Goal: Task Accomplishment & Management: Manage account settings

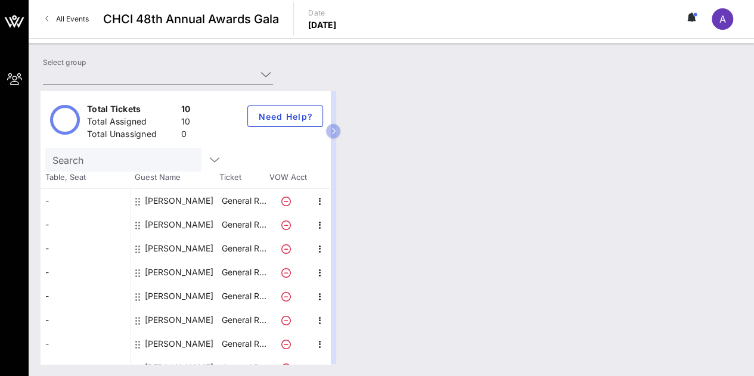
type input "DaVita, Inc. (DaVita, Inc.) [[PERSON_NAME], [PERSON_NAME][EMAIL_ADDRESS][PERSON…"
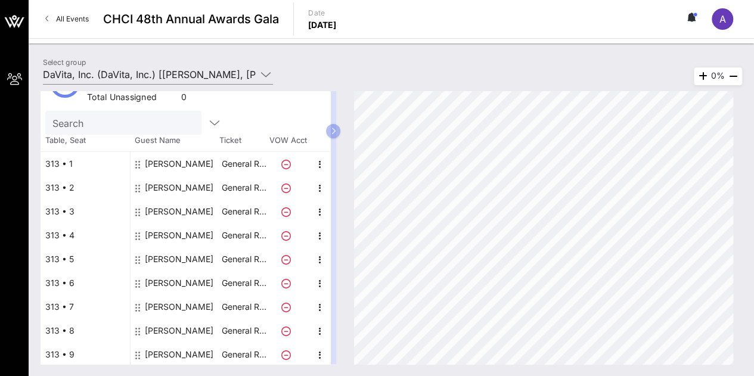
scroll to position [36, 0]
click at [134, 310] on div "[PERSON_NAME]" at bounding box center [175, 308] width 89 height 24
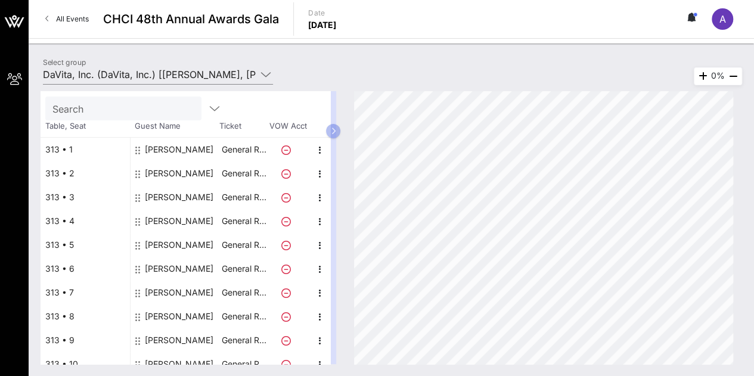
scroll to position [62, 0]
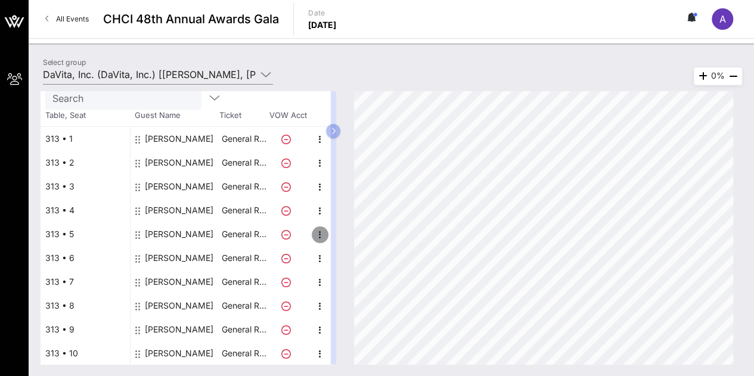
click at [315, 229] on icon "button" at bounding box center [320, 235] width 14 height 14
click at [346, 232] on div "Edit" at bounding box center [349, 237] width 24 height 19
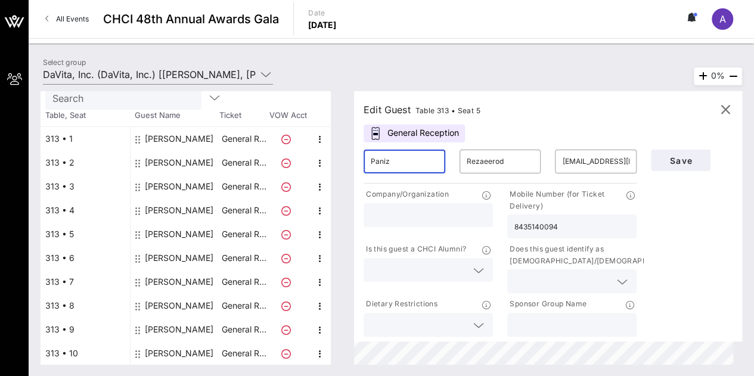
drag, startPoint x: 432, startPoint y: 162, endPoint x: 256, endPoint y: 114, distance: 181.5
click at [256, 114] on div "Total Tickets 10 Total Assigned 10 Total Unassigned 0 Need Help? Search Table, …" at bounding box center [392, 227] width 702 height 273
type input "[PERSON_NAME]"
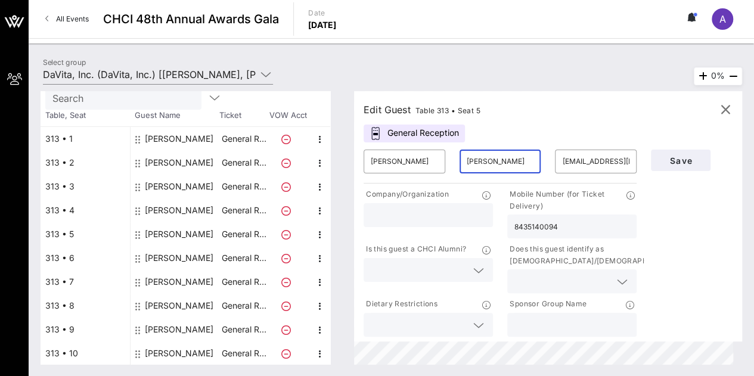
type input "[PERSON_NAME]"
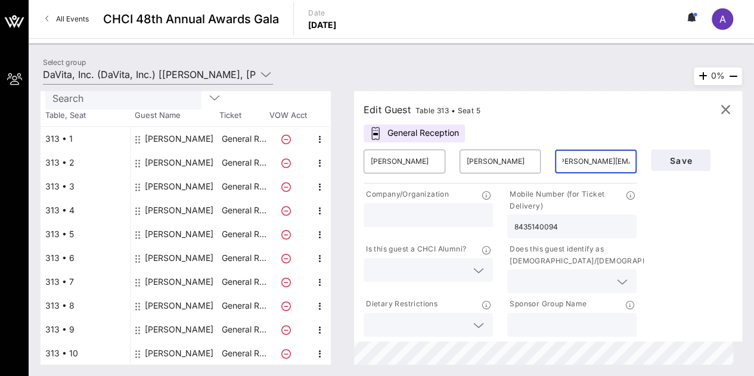
scroll to position [0, 20]
type input "[PERSON_NAME][EMAIL_ADDRESS][PERSON_NAME][DOMAIN_NAME]"
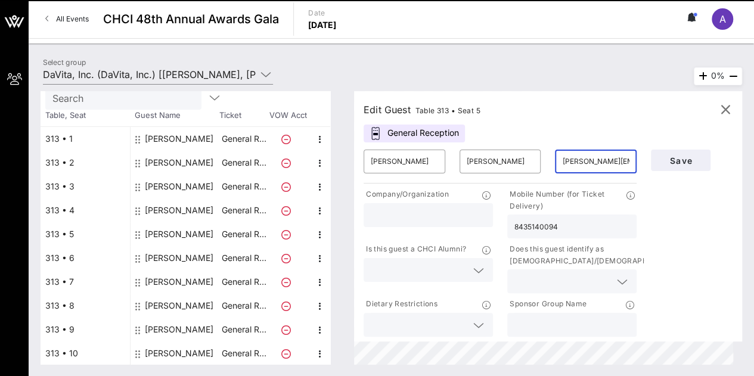
click at [595, 160] on input "[PERSON_NAME][EMAIL_ADDRESS][PERSON_NAME][DOMAIN_NAME]" at bounding box center [595, 161] width 67 height 19
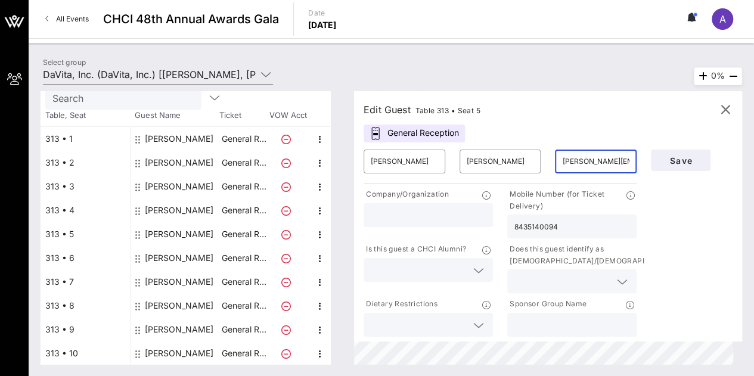
drag, startPoint x: 403, startPoint y: 152, endPoint x: 354, endPoint y: 131, distance: 53.4
click at [354, 131] on div "Edit Guest Table 313 • Seat 5 General Reception ​ [PERSON_NAME] ​ [PERSON_NAME]…" at bounding box center [542, 227] width 400 height 273
type input "7712337769"
click at [680, 159] on span "Save" at bounding box center [680, 161] width 41 height 10
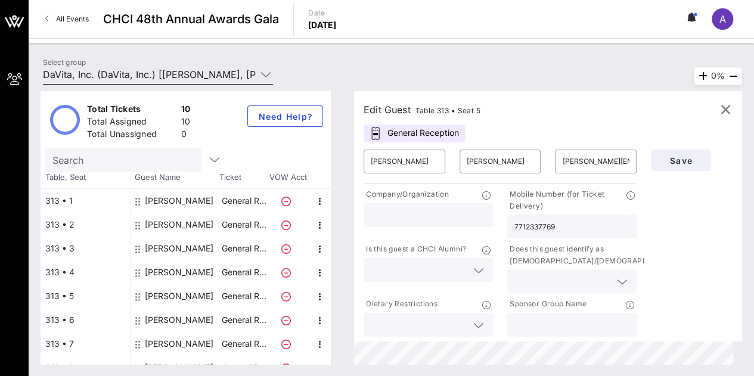
click at [241, 72] on input "DaVita, Inc. (DaVita, Inc.) [[PERSON_NAME], [PERSON_NAME][EMAIL_ADDRESS][PERSON…" at bounding box center [149, 74] width 213 height 19
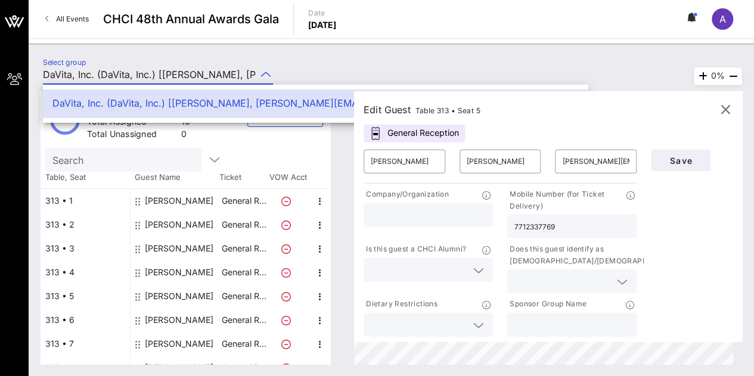
click at [314, 63] on div "Select group DaVita, Inc. (DaVita, Inc.) [[PERSON_NAME], [PERSON_NAME][EMAIL_AD…" at bounding box center [391, 76] width 711 height 42
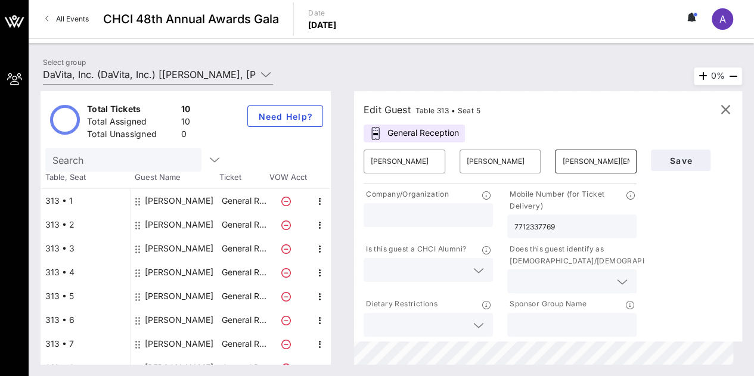
click at [620, 152] on input "[PERSON_NAME][EMAIL_ADDRESS][PERSON_NAME][DOMAIN_NAME]" at bounding box center [595, 161] width 67 height 19
type input "[EMAIL_ADDRESS][DOMAIN_NAME]"
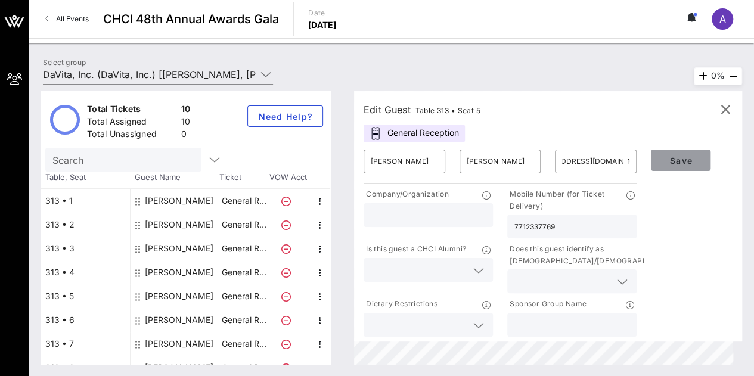
click at [676, 150] on button "Save" at bounding box center [681, 160] width 60 height 21
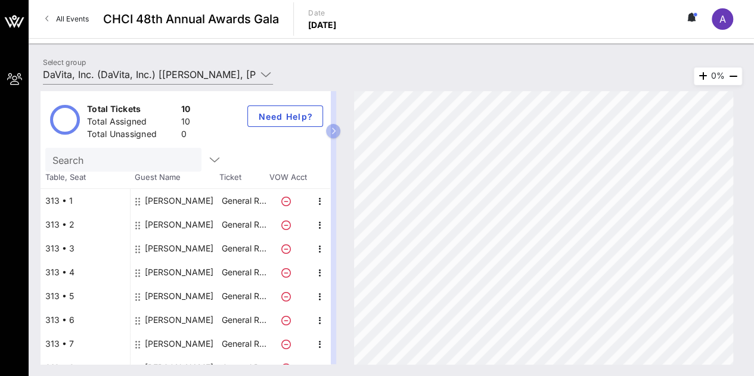
scroll to position [62, 0]
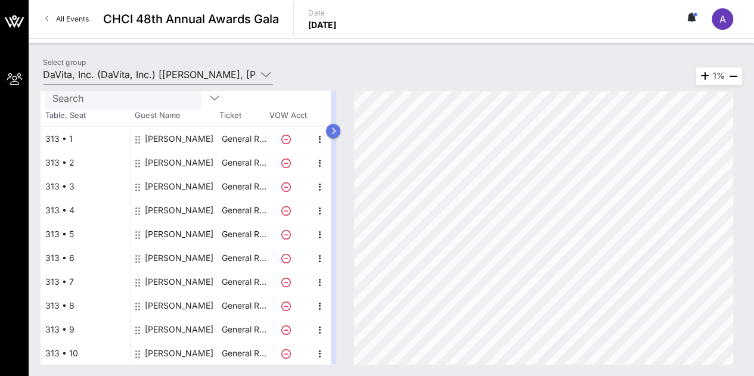
click at [336, 128] on icon "button" at bounding box center [333, 131] width 5 height 7
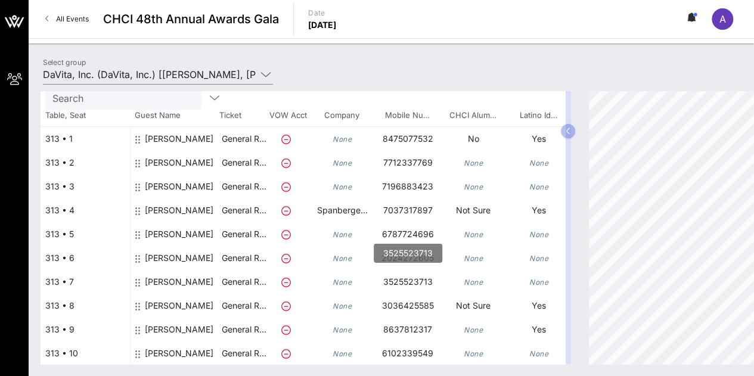
scroll to position [10, 0]
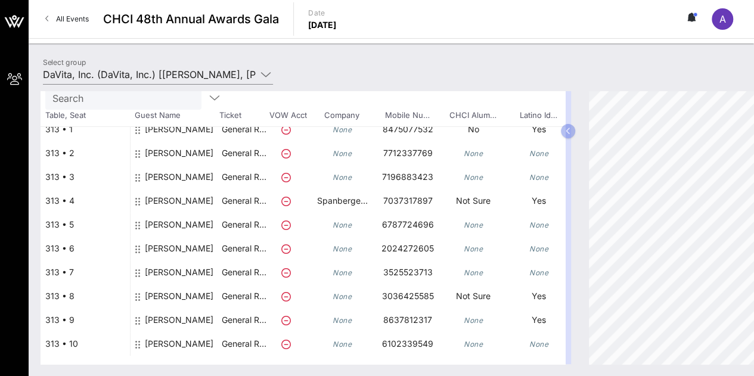
click at [695, 15] on circle at bounding box center [695, 15] width 4 height 4
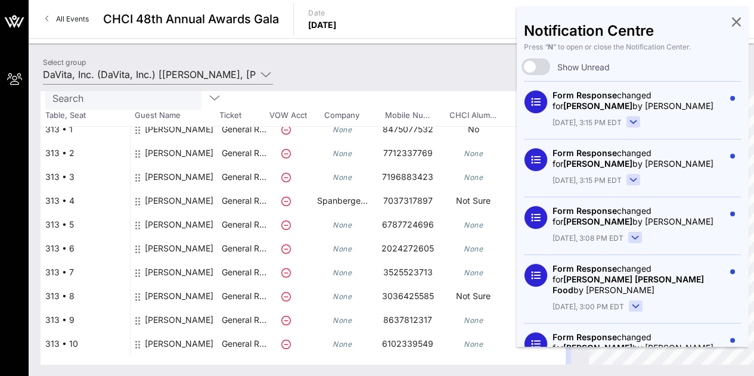
click at [695, 15] on div "Notification Centre Press “ N ” to open or close the Notification Center. Show …" at bounding box center [632, 176] width 231 height 340
click at [190, 67] on input "DaVita, Inc. (DaVita, Inc.) [[PERSON_NAME], [PERSON_NAME][EMAIL_ADDRESS][PERSON…" at bounding box center [149, 74] width 213 height 19
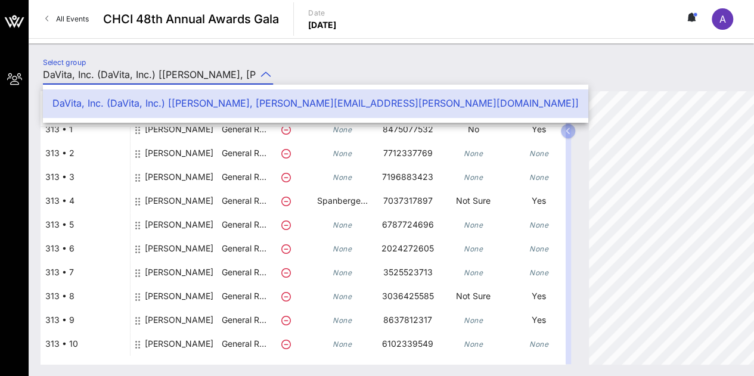
click at [409, 79] on div "Total Tickets 10 Total Assigned 10 Total Unassigned 0 Need Help? Search Table, …" at bounding box center [391, 227] width 725 height 297
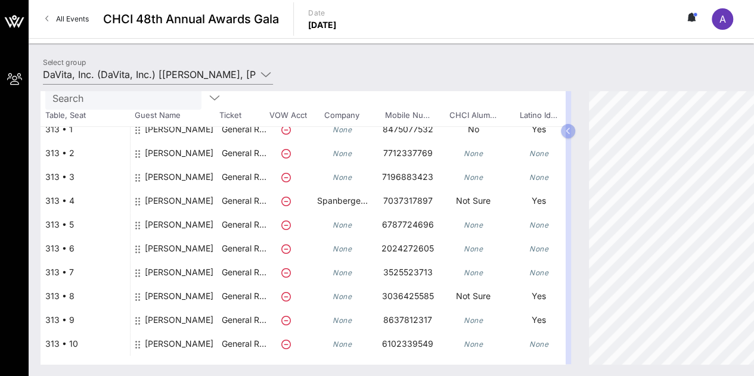
scroll to position [0, 0]
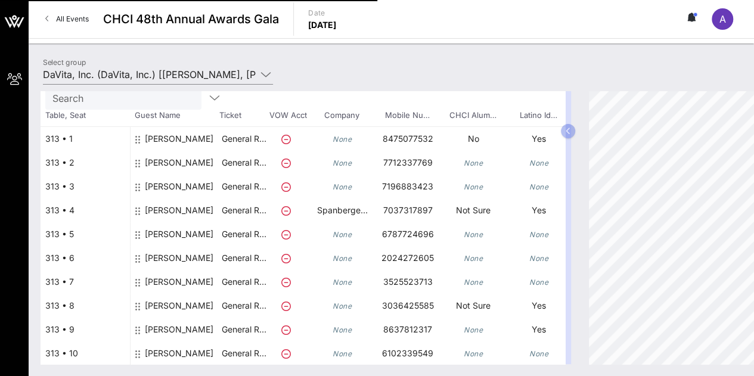
click at [138, 139] on icon at bounding box center [137, 140] width 5 height 10
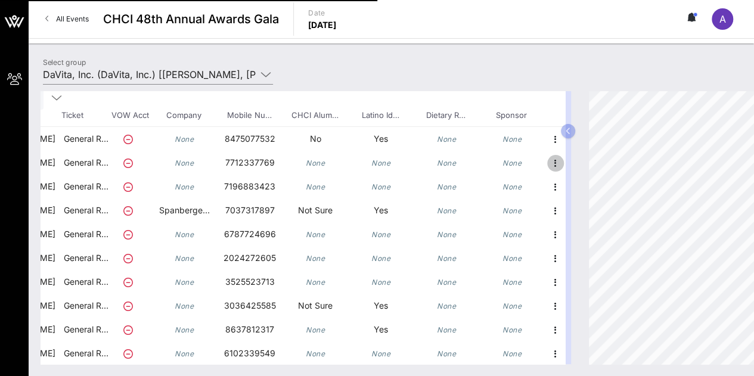
click at [548, 163] on icon "button" at bounding box center [555, 163] width 14 height 14
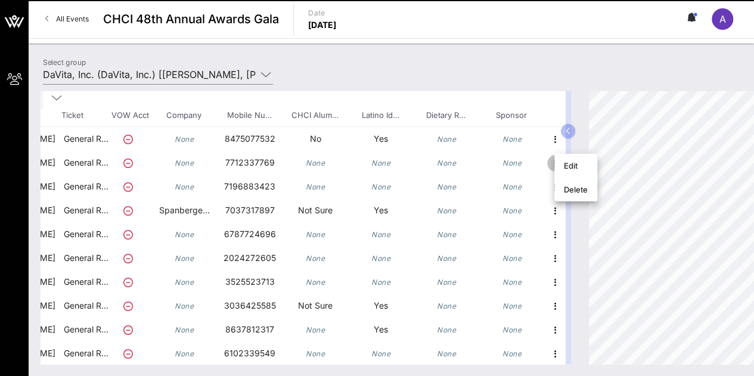
click at [548, 162] on icon "button" at bounding box center [555, 163] width 14 height 14
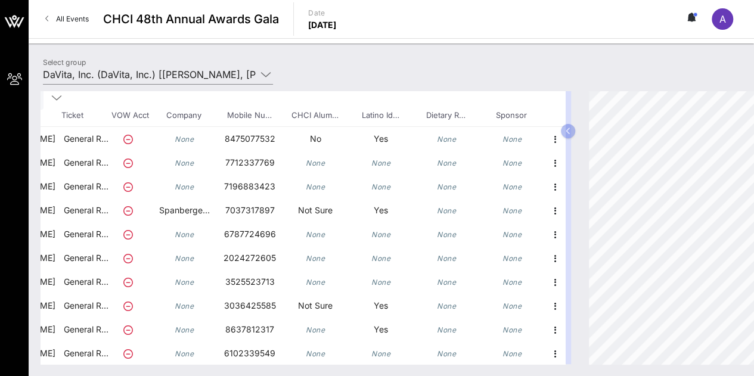
click at [329, 4] on div "All Events CHCI 48th Annual Awards Gala Date [DATE] A" at bounding box center [391, 19] width 725 height 38
click at [54, 22] on link "All Events" at bounding box center [67, 19] width 58 height 19
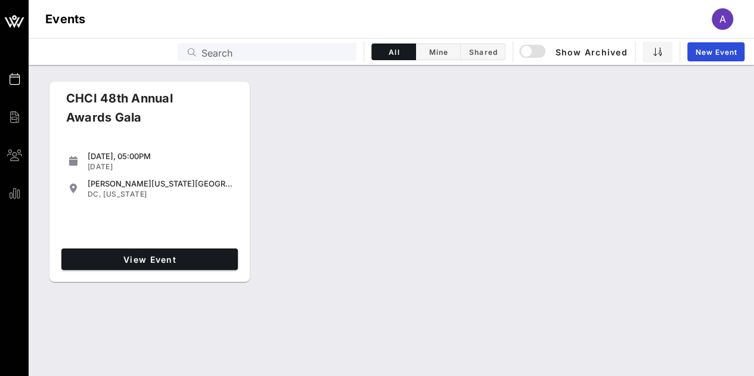
click at [148, 247] on div "View Event" at bounding box center [150, 259] width 186 height 31
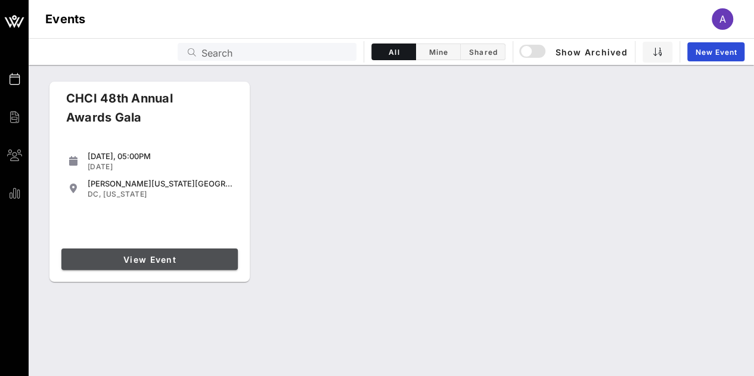
click at [146, 252] on link "View Event" at bounding box center [149, 259] width 176 height 21
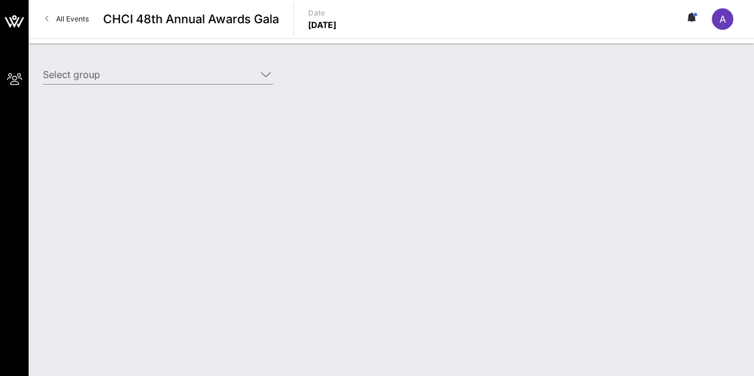
type input "DaVita, Inc. (DaVita, Inc.) [[PERSON_NAME], [PERSON_NAME][EMAIL_ADDRESS][PERSON…"
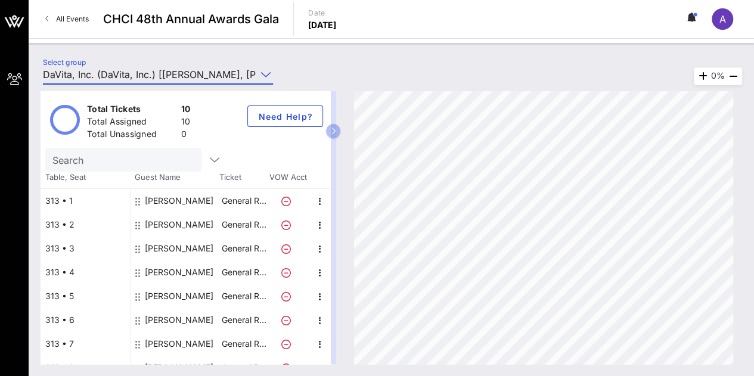
click at [235, 73] on input "DaVita, Inc. (DaVita, Inc.) [[PERSON_NAME], [PERSON_NAME][EMAIL_ADDRESS][PERSON…" at bounding box center [149, 74] width 213 height 19
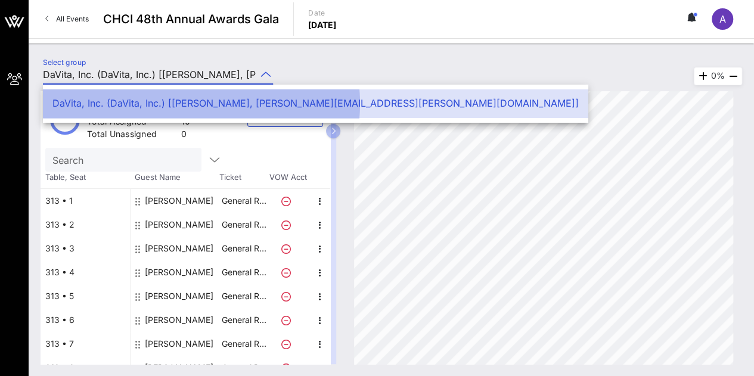
click at [293, 107] on div "DaVita, Inc. (DaVita, Inc.) [[PERSON_NAME], [PERSON_NAME][EMAIL_ADDRESS][PERSON…" at bounding box center [315, 103] width 526 height 11
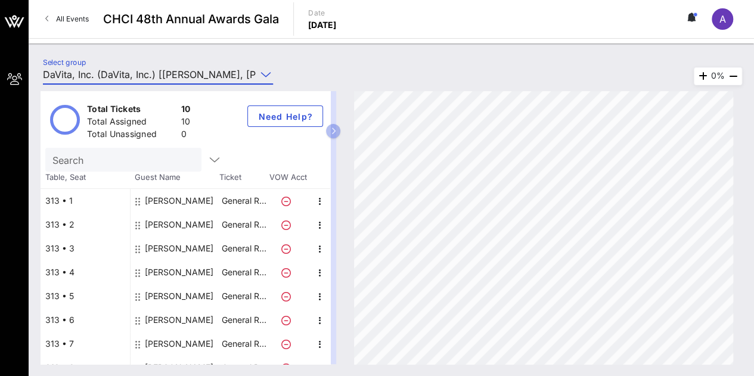
scroll to position [27, 0]
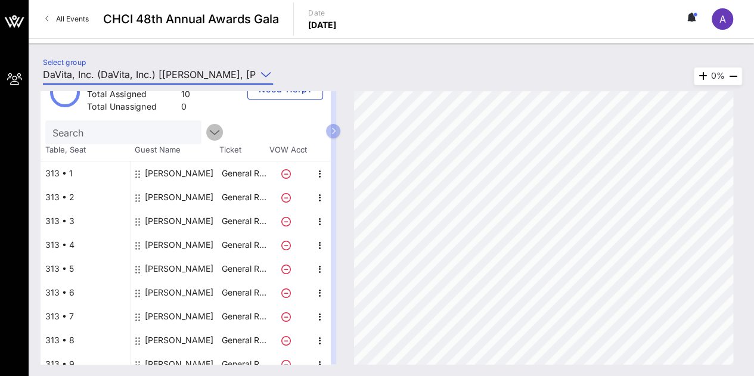
click at [207, 130] on icon "button" at bounding box center [214, 132] width 14 height 14
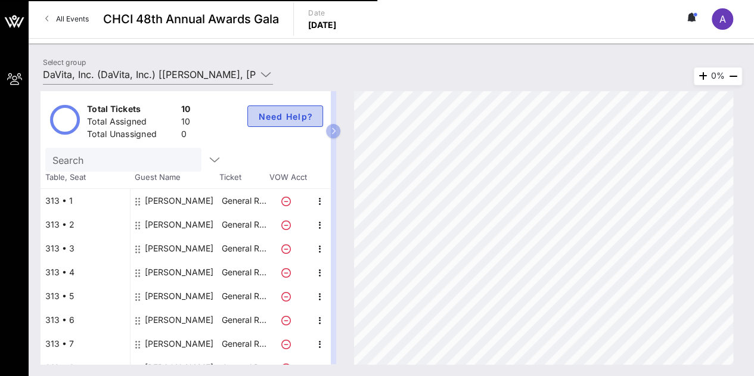
click at [291, 126] on button "Need Help?" at bounding box center [285, 116] width 76 height 21
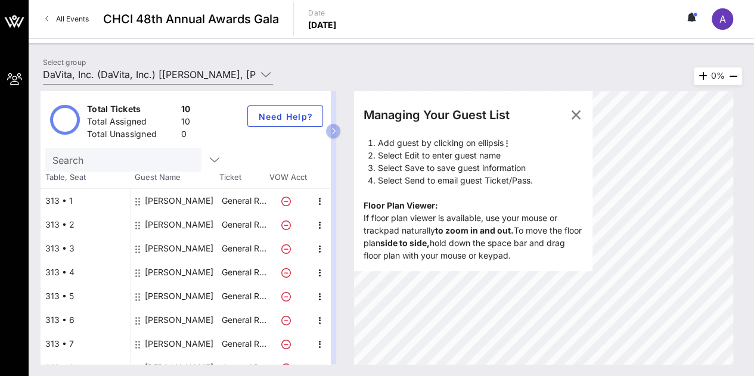
scroll to position [62, 0]
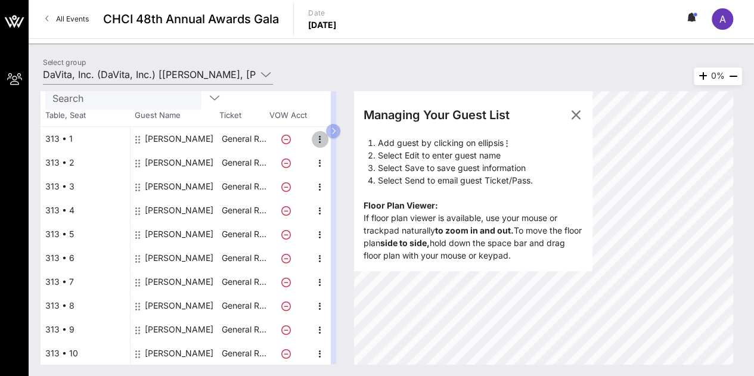
click at [316, 137] on icon "button" at bounding box center [320, 139] width 14 height 14
drag, startPoint x: 316, startPoint y: 137, endPoint x: 237, endPoint y: 138, distance: 79.3
click at [237, 138] on div "[PERSON_NAME] General R…" at bounding box center [231, 139] width 200 height 24
click at [139, 134] on div at bounding box center [138, 139] width 7 height 24
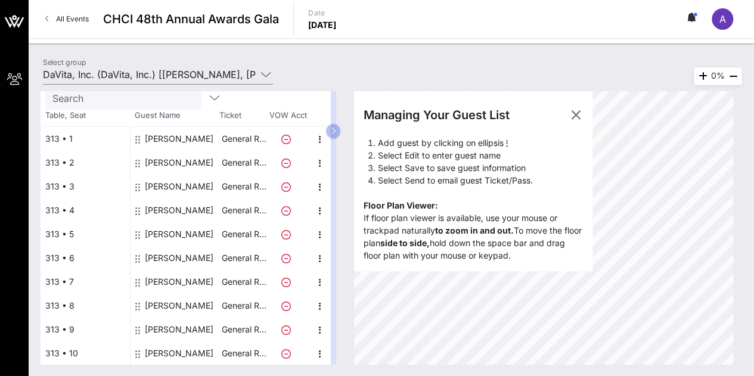
click at [135, 138] on div "[PERSON_NAME]" at bounding box center [175, 139] width 89 height 24
click at [322, 133] on icon "button" at bounding box center [320, 139] width 14 height 14
click at [354, 139] on div "Edit" at bounding box center [349, 142] width 24 height 10
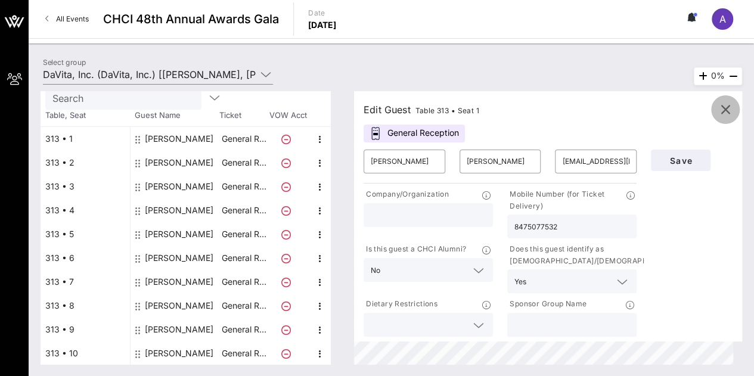
click at [733, 110] on span "button" at bounding box center [725, 110] width 29 height 14
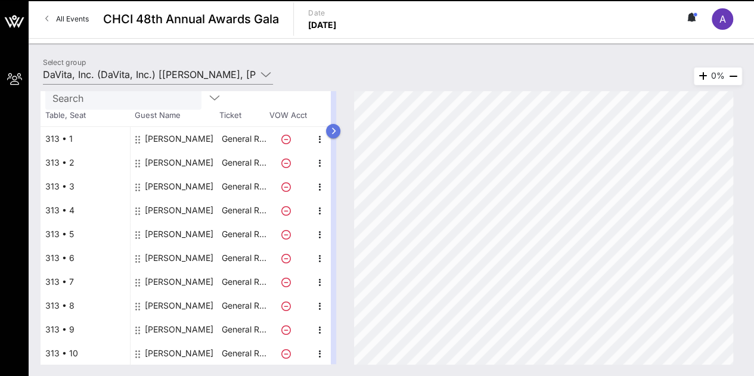
click at [340, 134] on button "button" at bounding box center [333, 131] width 14 height 14
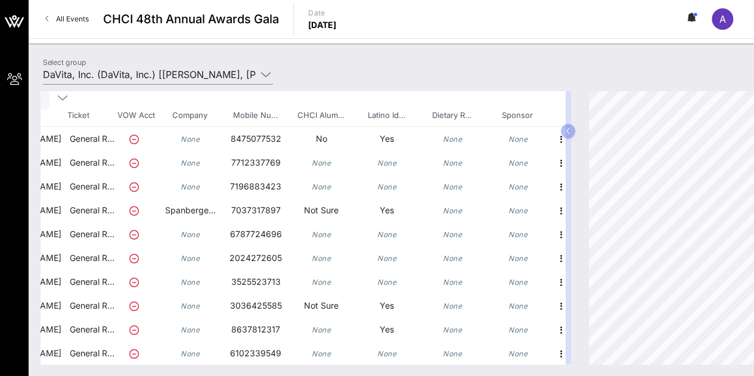
scroll to position [62, 167]
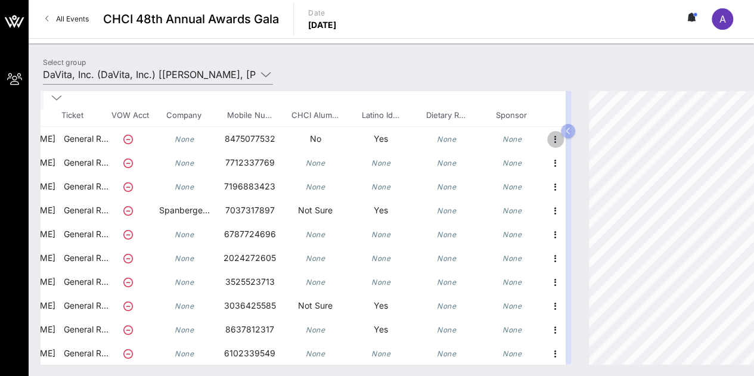
click at [548, 142] on icon "button" at bounding box center [555, 139] width 14 height 14
click at [533, 139] on div "None" at bounding box center [512, 143] width 66 height 33
click at [548, 160] on icon "button" at bounding box center [555, 163] width 14 height 14
click at [569, 172] on div "Edit" at bounding box center [576, 165] width 24 height 19
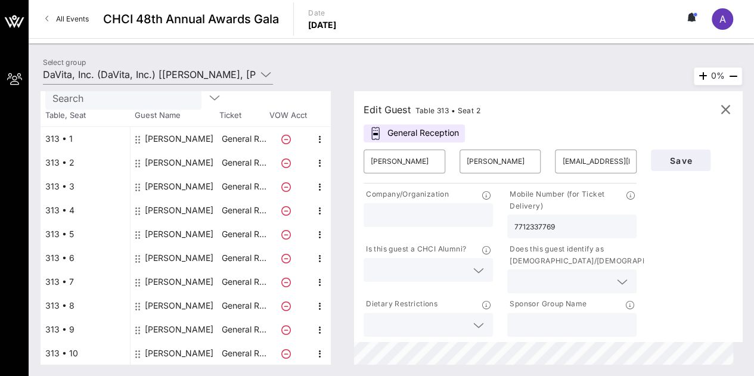
scroll to position [62, 0]
click at [429, 276] on input "text" at bounding box center [419, 269] width 96 height 15
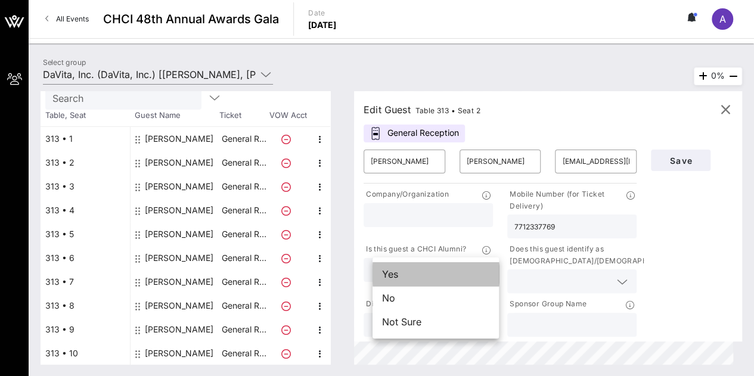
click at [422, 282] on div "Yes" at bounding box center [436, 274] width 126 height 24
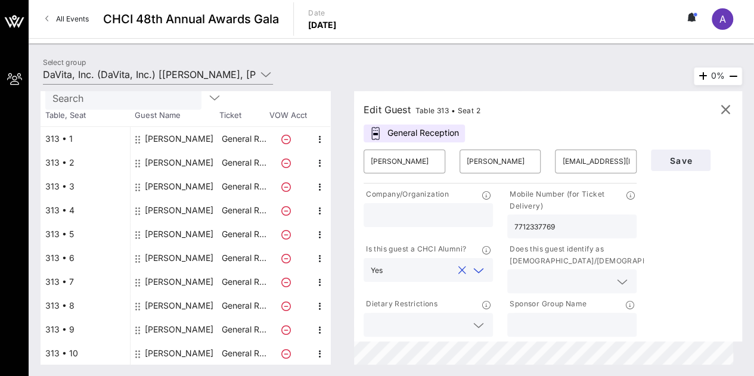
click at [416, 220] on input "text" at bounding box center [428, 214] width 115 height 15
type input "[DEMOGRAPHIC_DATA]"
click at [486, 325] on div at bounding box center [478, 325] width 14 height 14
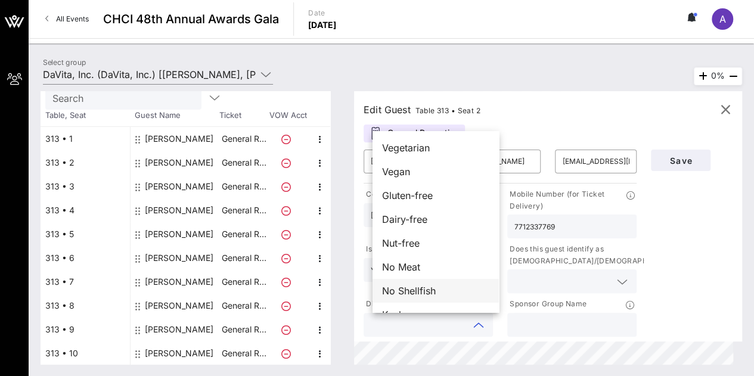
scroll to position [19, 0]
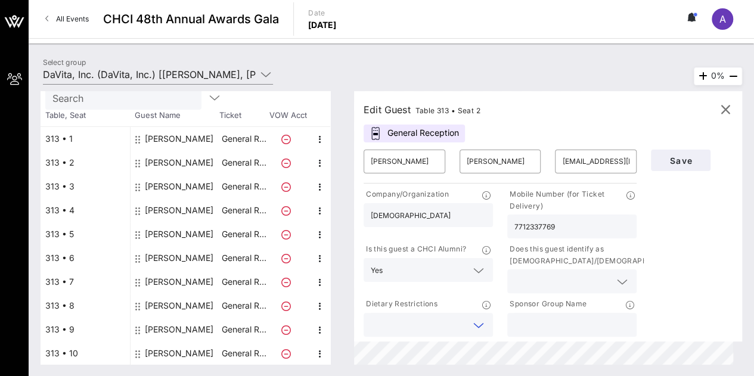
click at [579, 314] on div at bounding box center [571, 325] width 115 height 24
click at [712, 257] on div "Save" at bounding box center [692, 240] width 96 height 197
click at [681, 166] on button "Save" at bounding box center [681, 160] width 60 height 21
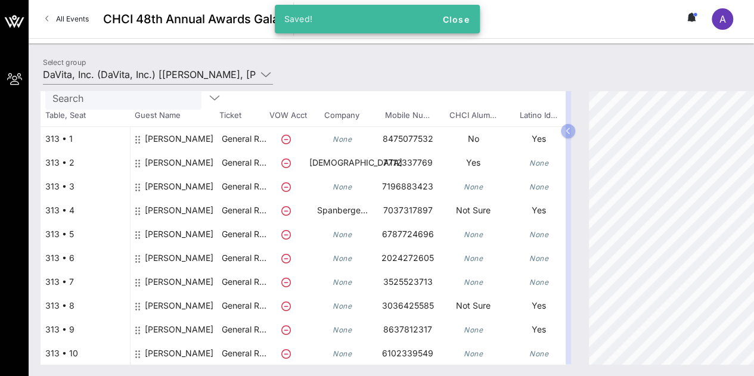
scroll to position [62, 167]
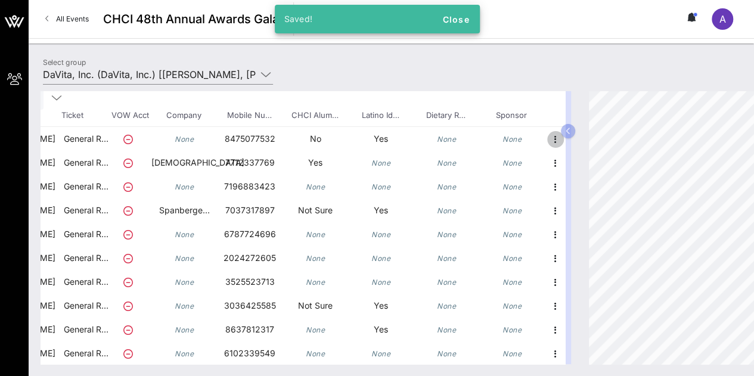
click at [548, 139] on icon "button" at bounding box center [555, 139] width 14 height 14
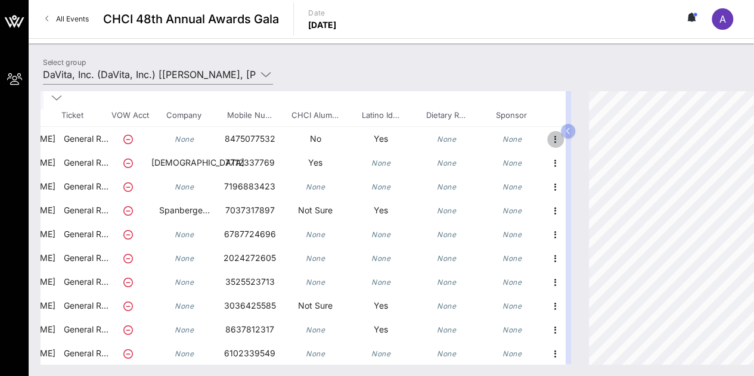
scroll to position [62, 0]
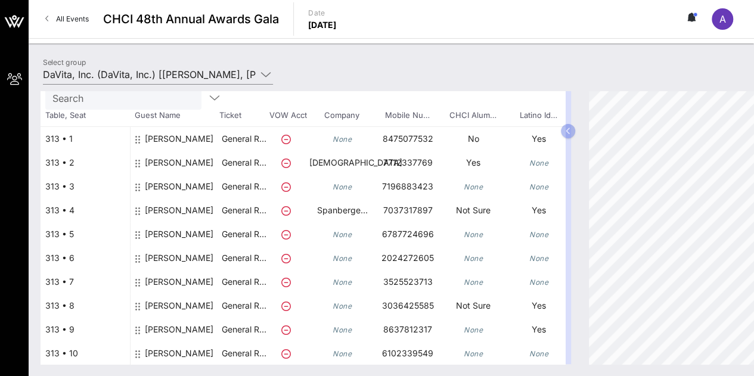
click at [52, 136] on div "313 • 1" at bounding box center [85, 139] width 89 height 24
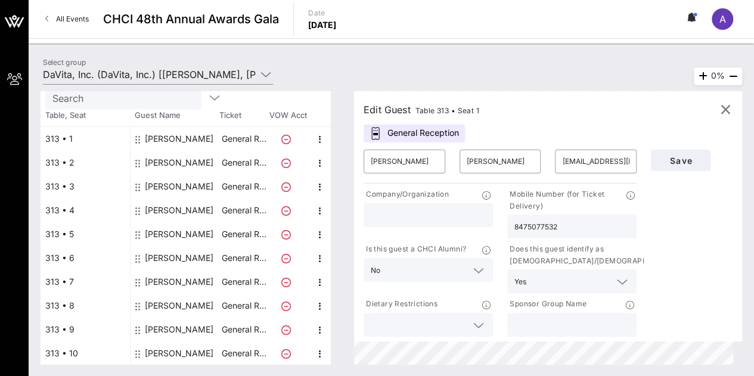
click at [60, 154] on div "313 • 2" at bounding box center [85, 163] width 89 height 24
type input "[PERSON_NAME]"
type input "[EMAIL_ADDRESS][DOMAIN_NAME]"
type input "[DEMOGRAPHIC_DATA]"
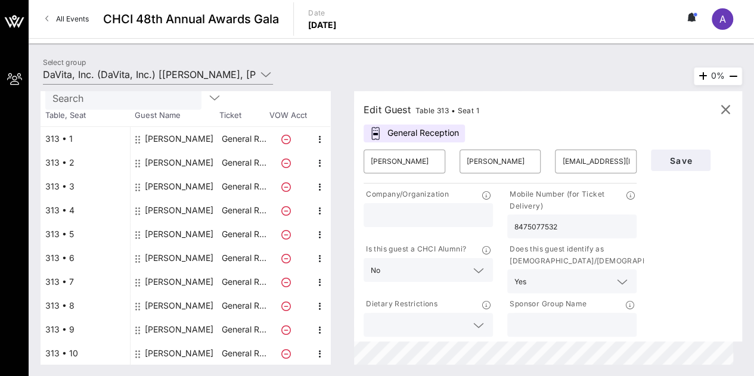
type input "7712337769"
click at [61, 176] on div "313 • 3" at bounding box center [85, 187] width 89 height 24
type input "[PERSON_NAME]"
type input "[EMAIL_ADDRESS][DOMAIN_NAME]"
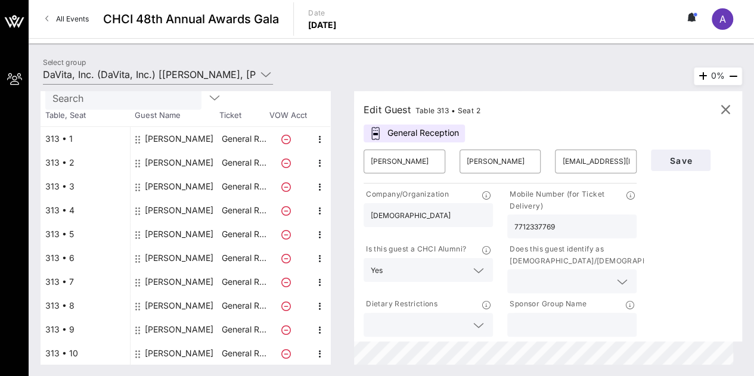
type input "7196883423"
click at [60, 138] on div "313 • 1" at bounding box center [85, 139] width 89 height 24
type input "[PERSON_NAME]"
type input "[EMAIL_ADDRESS][DOMAIN_NAME]"
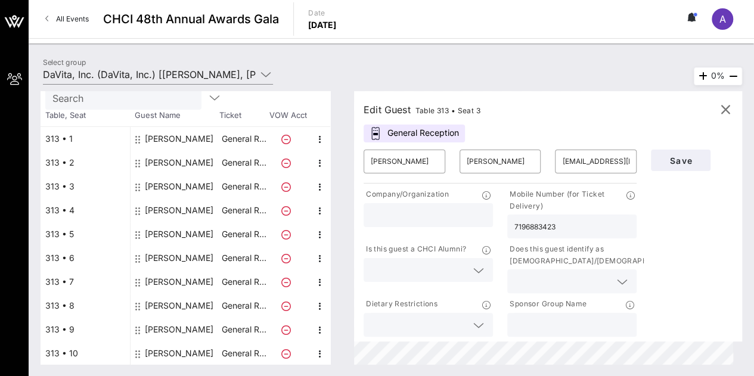
type input "8475077532"
click at [287, 141] on icon at bounding box center [286, 140] width 10 height 10
click at [284, 136] on icon at bounding box center [286, 140] width 10 height 10
click at [725, 106] on icon "button" at bounding box center [725, 110] width 14 height 14
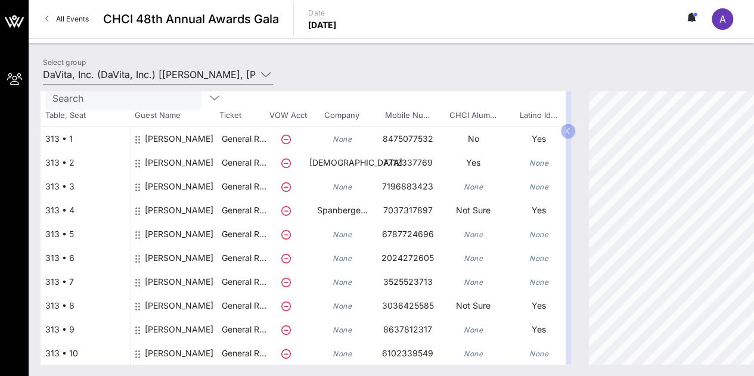
scroll to position [62, 167]
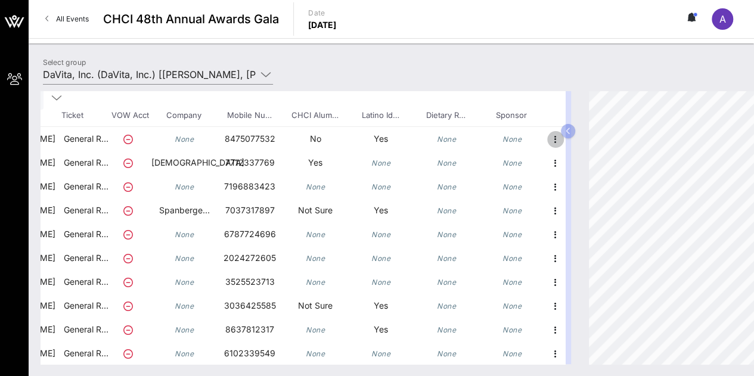
click at [548, 134] on icon "button" at bounding box center [555, 139] width 14 height 14
click at [579, 137] on div "Edit" at bounding box center [576, 142] width 24 height 10
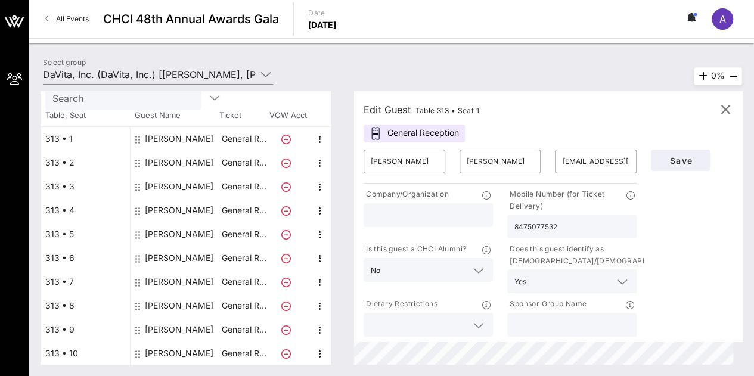
scroll to position [62, 0]
click at [446, 140] on div "General Reception" at bounding box center [414, 134] width 101 height 18
click at [722, 112] on icon "button" at bounding box center [725, 110] width 14 height 14
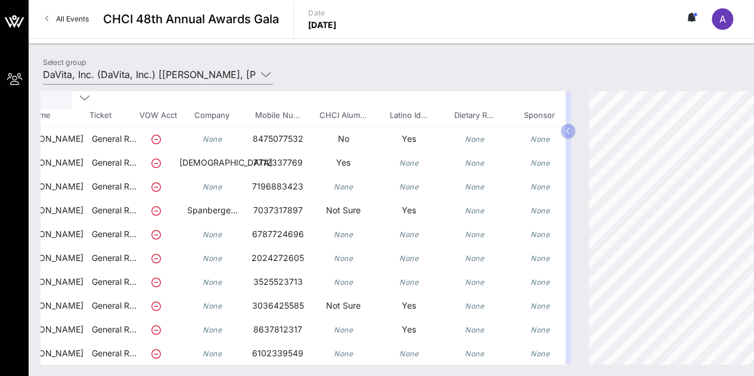
scroll to position [62, 167]
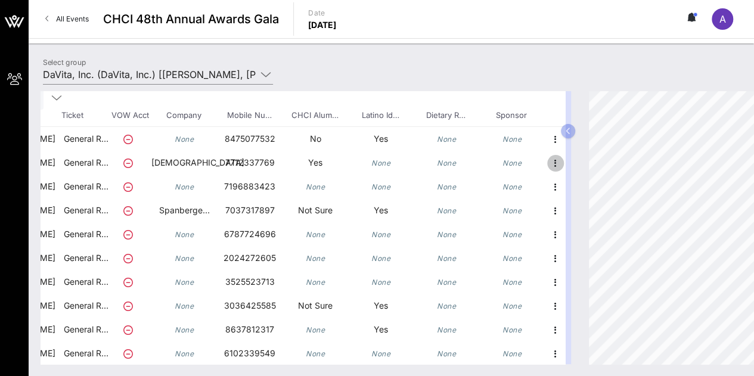
click at [548, 169] on icon "button" at bounding box center [555, 163] width 14 height 14
click at [570, 170] on div "Edit" at bounding box center [576, 166] width 24 height 10
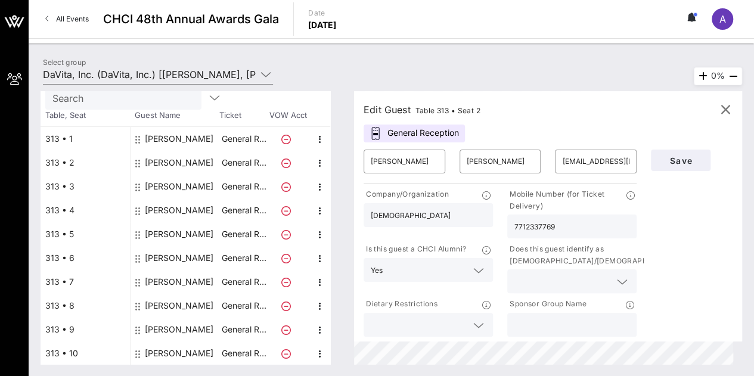
click at [557, 289] on div at bounding box center [571, 281] width 115 height 24
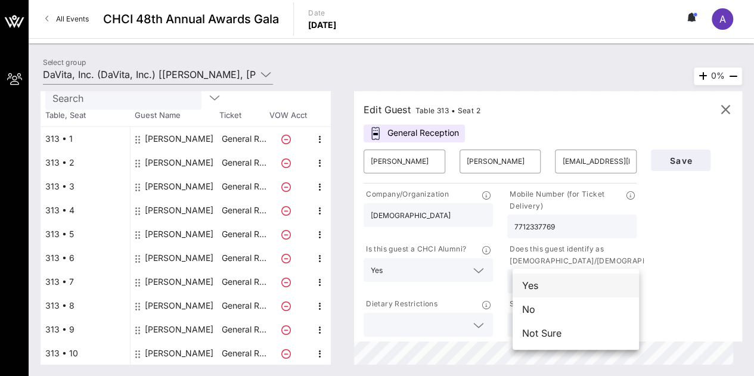
click at [547, 293] on div "Yes" at bounding box center [576, 286] width 126 height 24
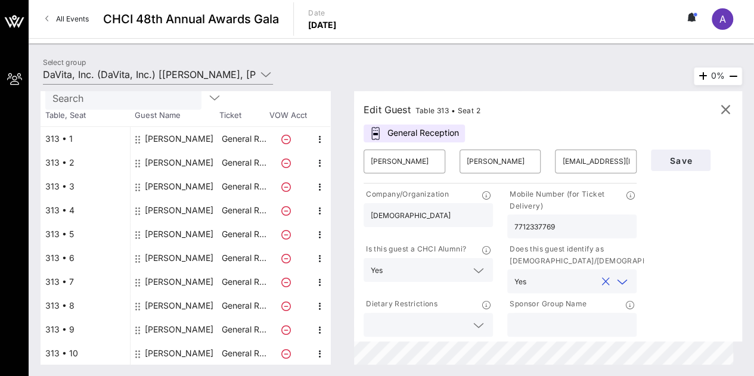
click at [556, 321] on input "text" at bounding box center [571, 324] width 115 height 15
type input "[DEMOGRAPHIC_DATA]"
click at [672, 153] on button "Save" at bounding box center [681, 160] width 60 height 21
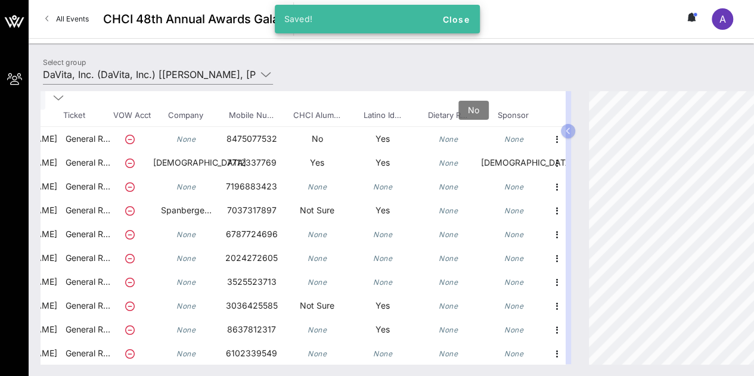
scroll to position [62, 167]
click at [548, 165] on icon "button" at bounding box center [555, 163] width 14 height 14
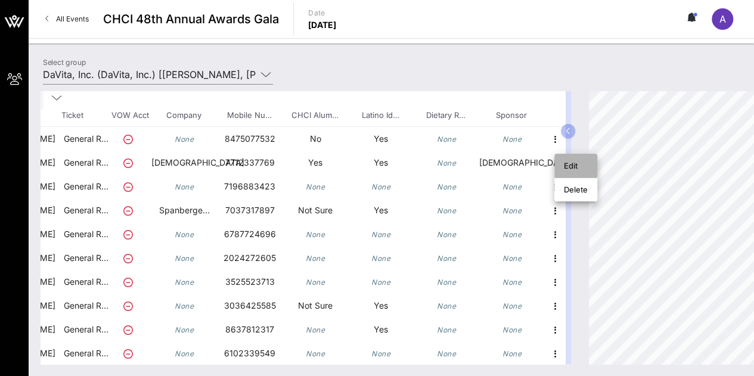
click at [566, 173] on div "Edit" at bounding box center [576, 165] width 24 height 19
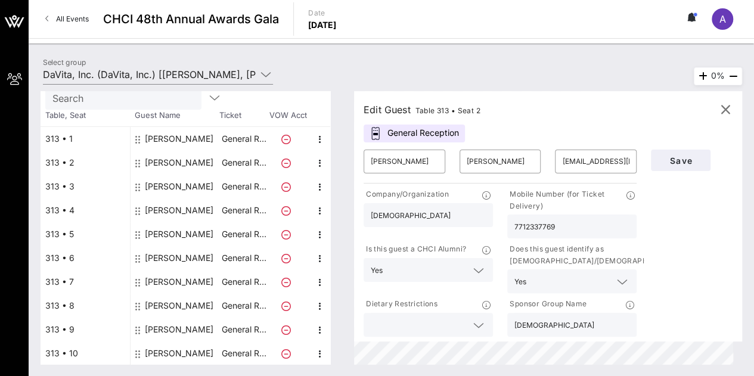
click at [432, 134] on div "General Reception" at bounding box center [414, 134] width 101 height 18
click at [491, 301] on icon at bounding box center [486, 305] width 8 height 8
click at [480, 331] on icon at bounding box center [478, 325] width 11 height 14
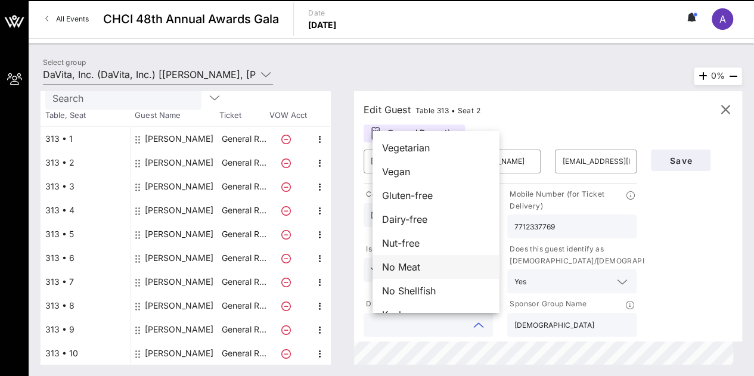
scroll to position [19, 0]
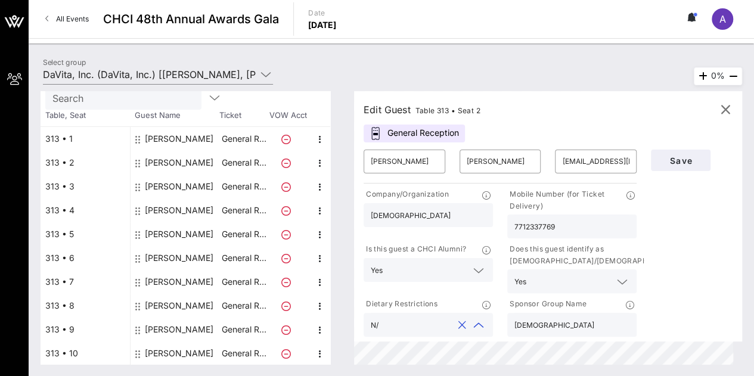
type input "N/A"
click at [726, 99] on button "button" at bounding box center [725, 109] width 29 height 29
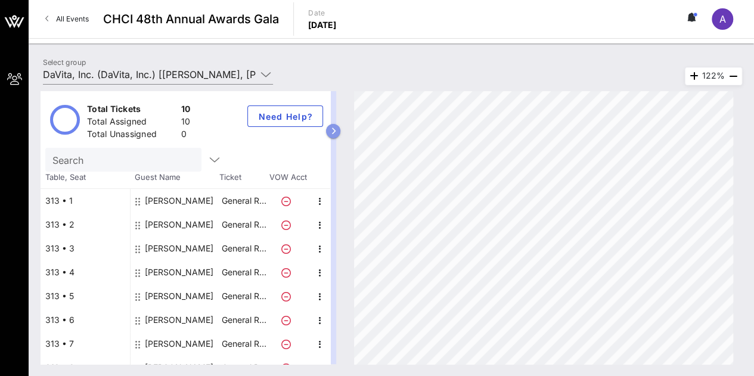
click at [336, 130] on icon "button" at bounding box center [333, 131] width 5 height 7
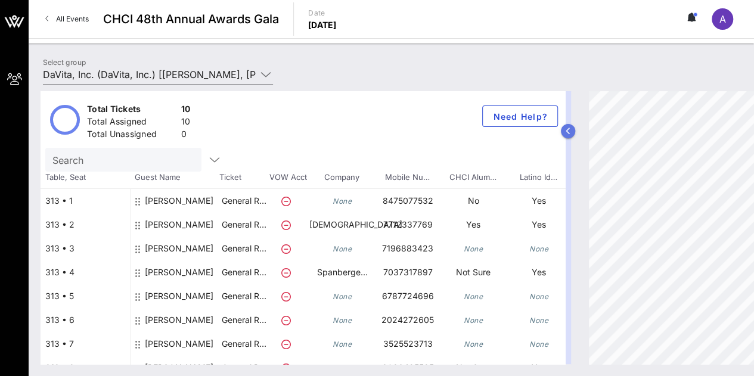
click at [566, 131] on icon "button" at bounding box center [568, 131] width 5 height 7
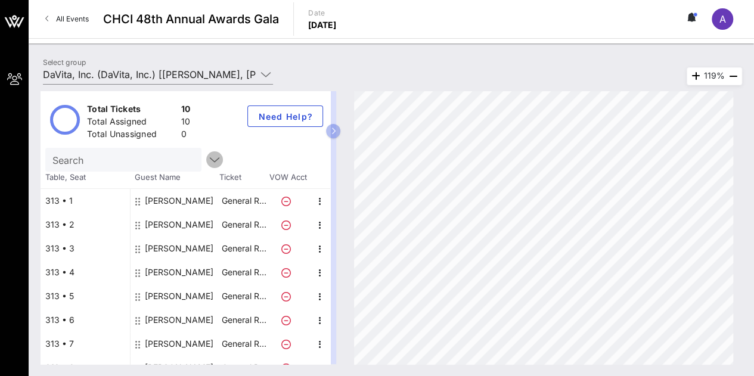
click at [207, 156] on icon "button" at bounding box center [214, 160] width 14 height 14
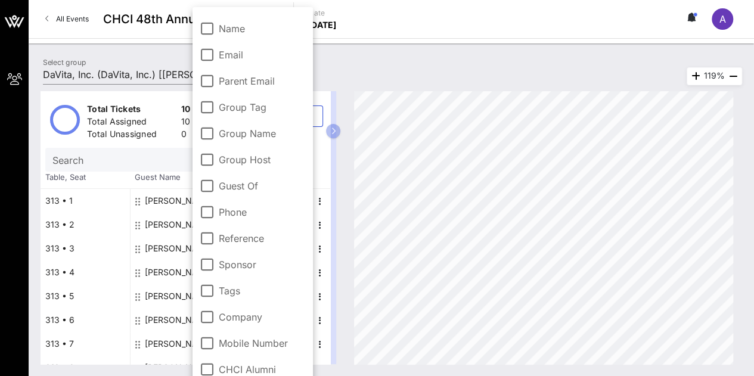
scroll to position [91, 0]
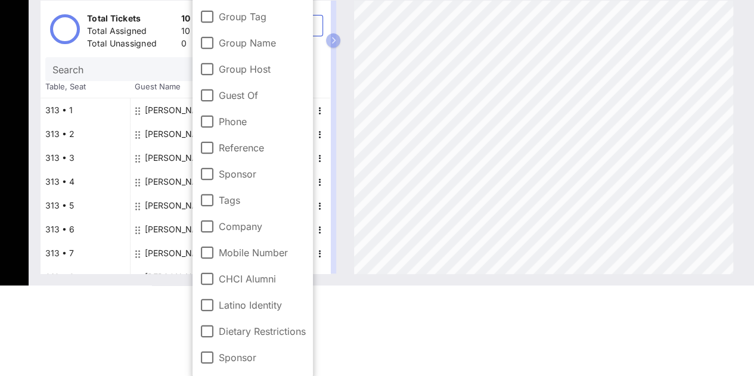
click at [330, 286] on html "My Groups CHCI 48th Annual Awards Gala All Events CHCI 48th Annual Awards Gala …" at bounding box center [377, 97] width 754 height 376
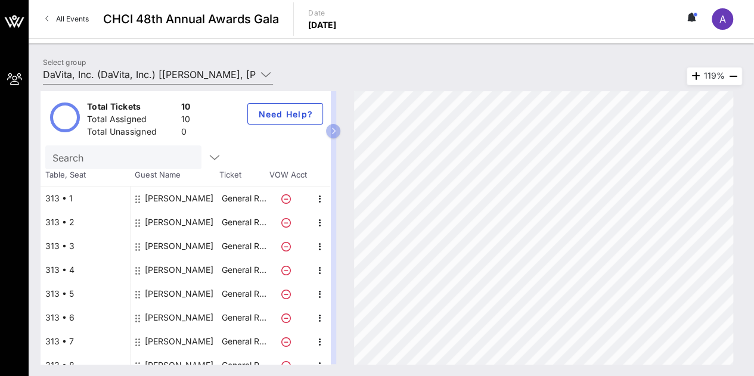
scroll to position [0, 0]
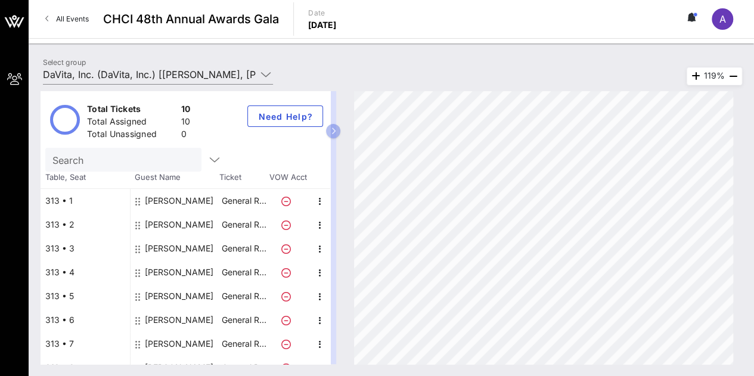
click at [722, 24] on div "A" at bounding box center [722, 18] width 21 height 21
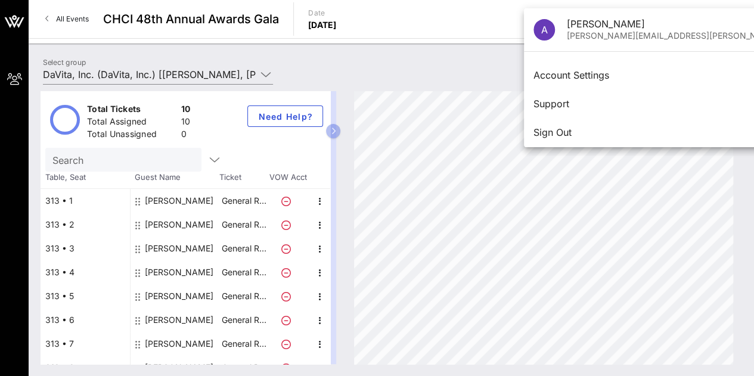
click at [707, 4] on div "All Events CHCI 48th Annual Awards Gala Date [DATE] A" at bounding box center [391, 19] width 725 height 38
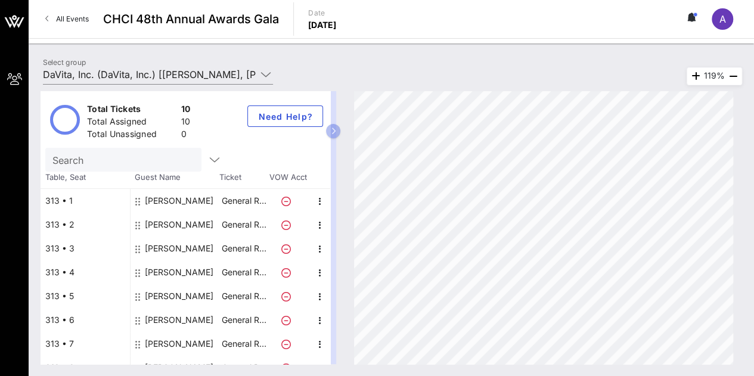
click at [696, 10] on button at bounding box center [692, 19] width 25 height 20
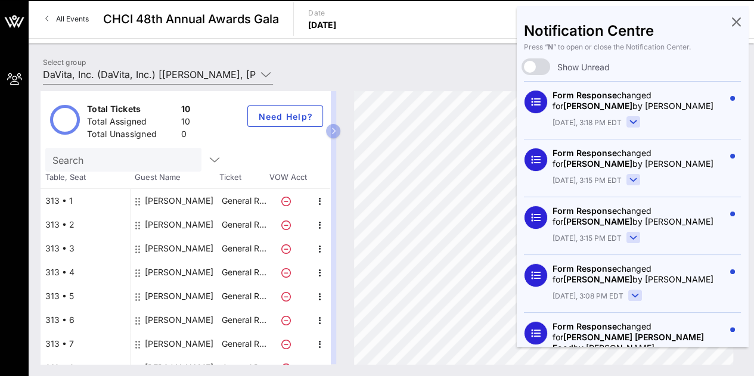
click at [732, 22] on icon at bounding box center [736, 21] width 9 height 2
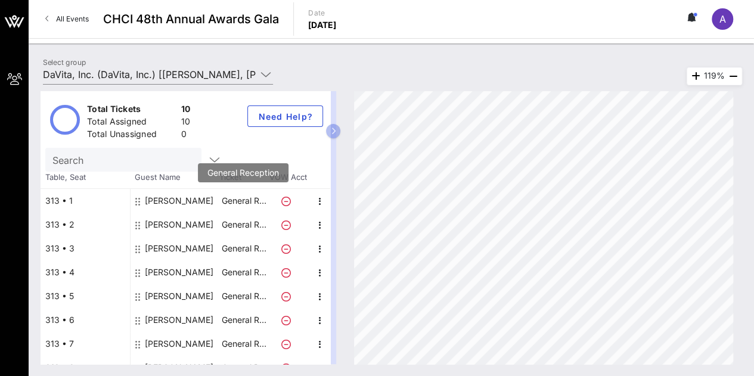
scroll to position [62, 0]
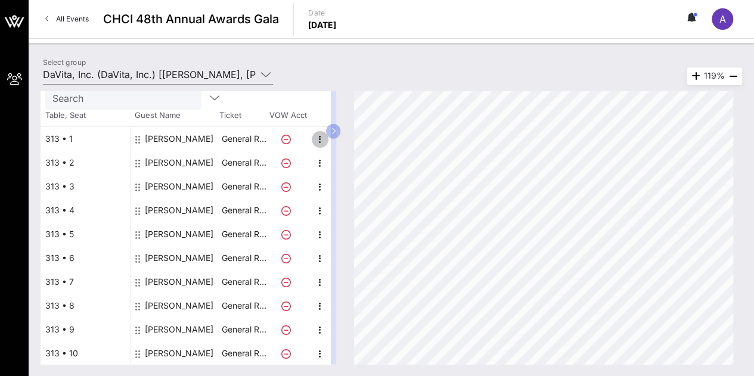
click at [327, 143] on span "button" at bounding box center [320, 139] width 17 height 14
click at [336, 138] on div "Edit" at bounding box center [349, 142] width 43 height 24
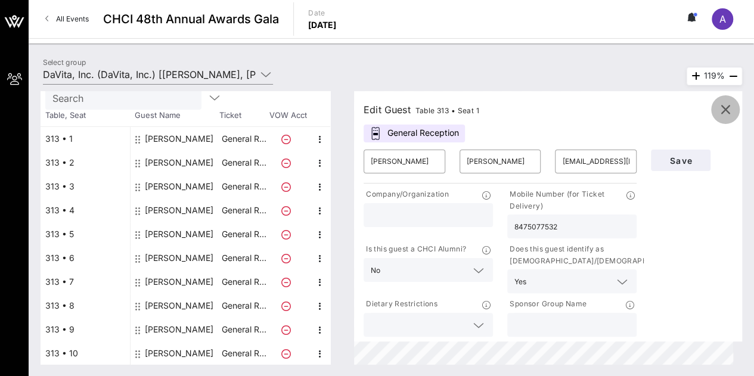
click at [721, 111] on icon "button" at bounding box center [725, 110] width 14 height 14
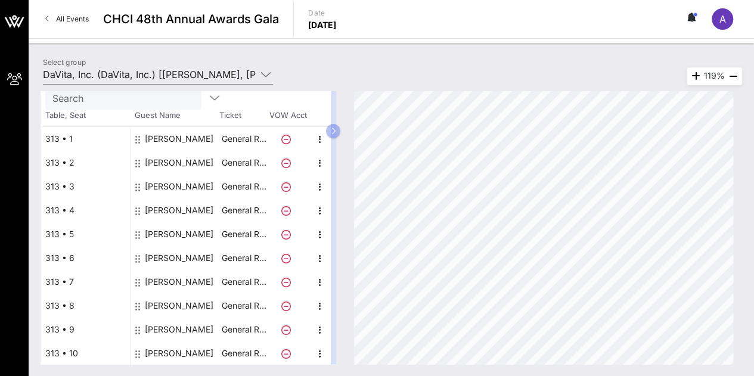
click at [691, 21] on icon at bounding box center [691, 20] width 2 height 1
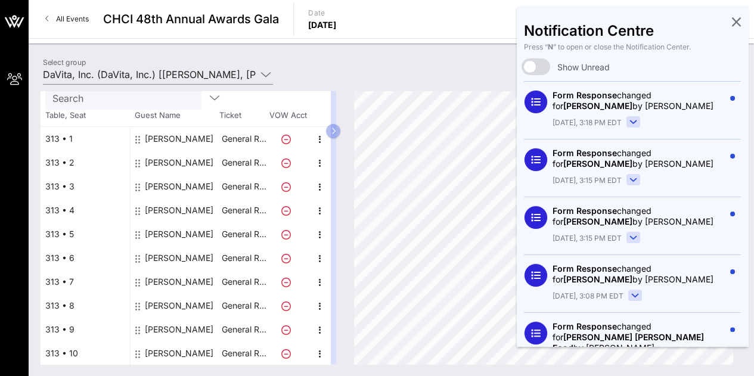
click at [630, 120] on rect at bounding box center [633, 122] width 13 height 11
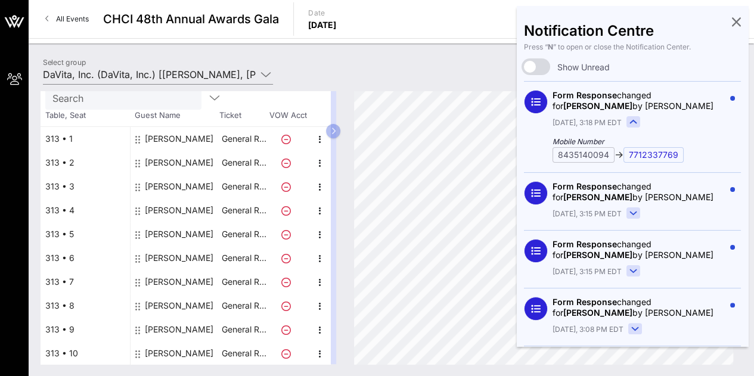
click at [629, 119] on rect at bounding box center [633, 122] width 13 height 11
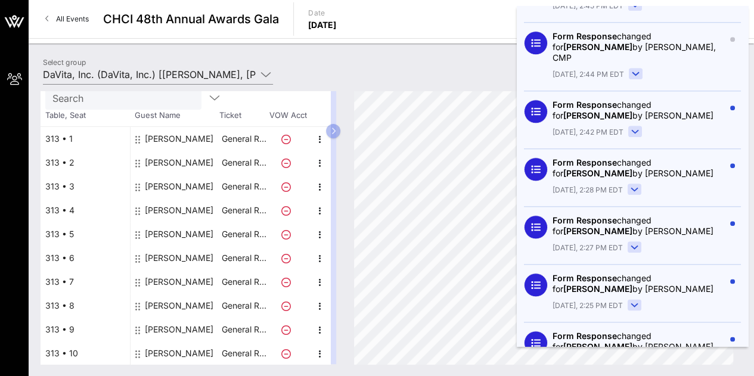
scroll to position [0, 0]
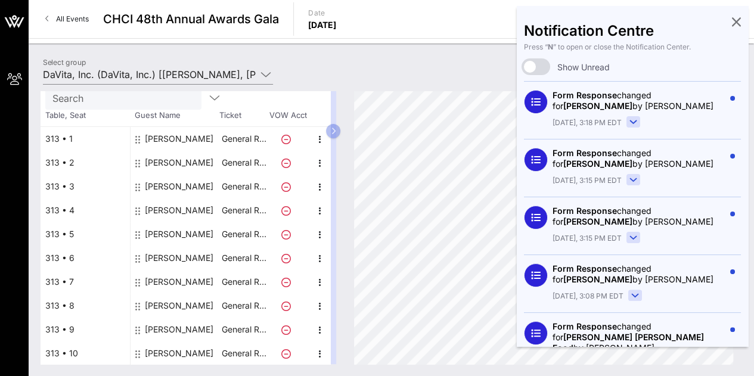
click at [87, 146] on div "313 • 1" at bounding box center [85, 139] width 89 height 24
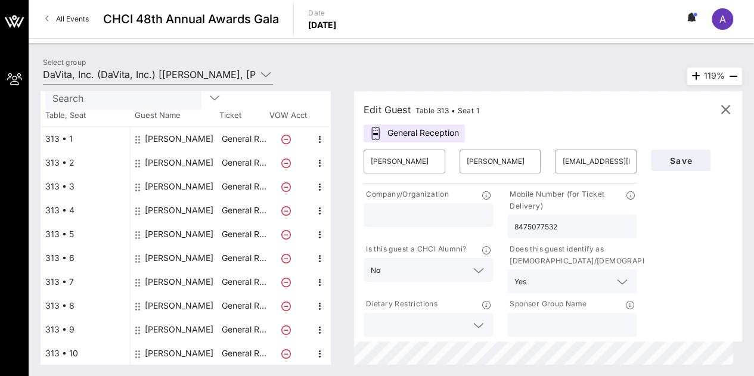
click at [414, 78] on div "Select group DaVita, Inc. (DaVita, Inc.) [[PERSON_NAME], [PERSON_NAME][EMAIL_AD…" at bounding box center [391, 76] width 711 height 42
click at [714, 100] on button "button" at bounding box center [725, 109] width 29 height 29
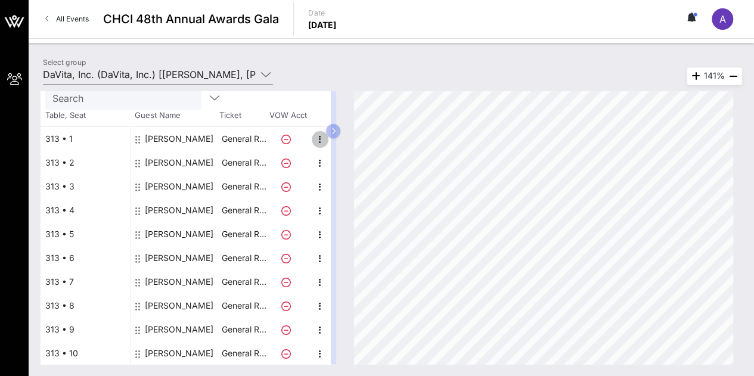
click at [316, 133] on icon "button" at bounding box center [320, 139] width 14 height 14
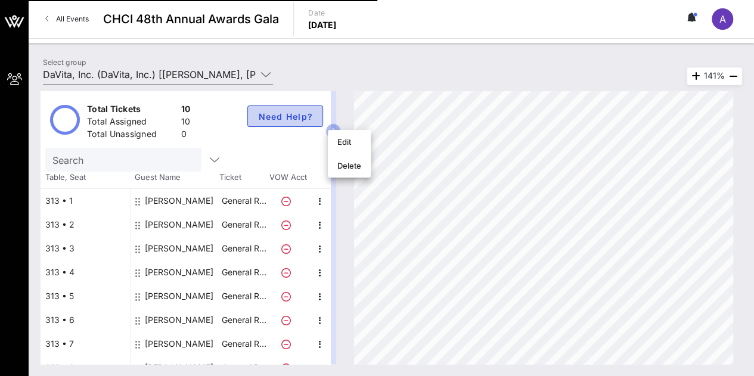
click at [290, 126] on button "Need Help?" at bounding box center [285, 116] width 76 height 21
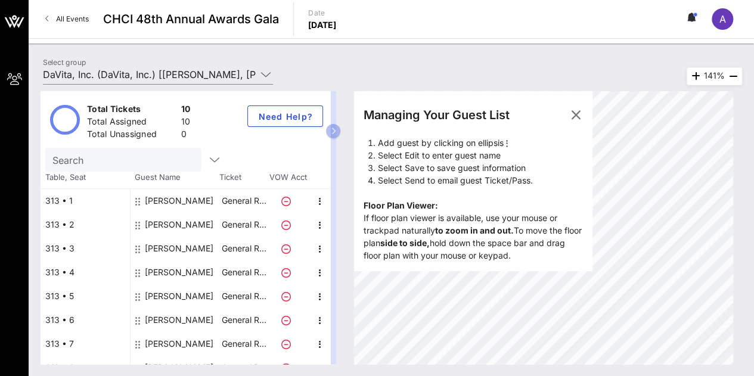
click at [330, 45] on div "Select group DaVita, Inc. (DaVita, Inc.) [[PERSON_NAME], [PERSON_NAME][EMAIL_AD…" at bounding box center [391, 210] width 725 height 333
click at [337, 13] on p "Date" at bounding box center [322, 13] width 29 height 12
click at [291, 135] on div "Total Tickets 10 Total Assigned 10 Total Unassigned 0 Need Help?" at bounding box center [186, 119] width 290 height 57
click at [207, 159] on icon "button" at bounding box center [214, 160] width 14 height 14
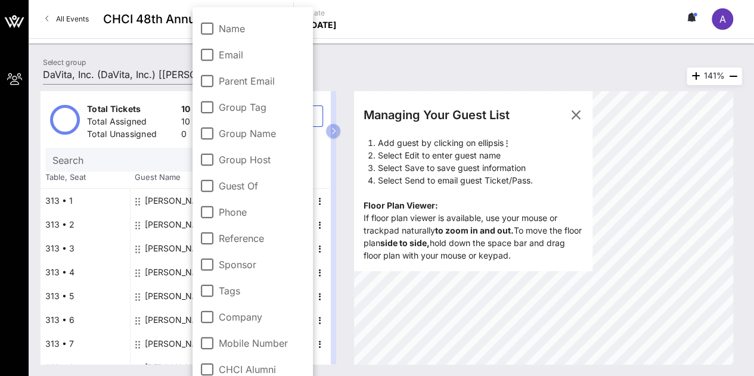
click at [166, 104] on div "Total Tickets" at bounding box center [131, 110] width 89 height 15
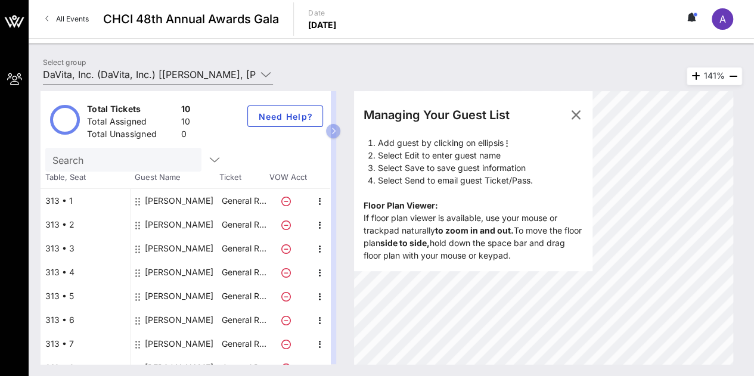
click at [697, 11] on button at bounding box center [692, 19] width 25 height 20
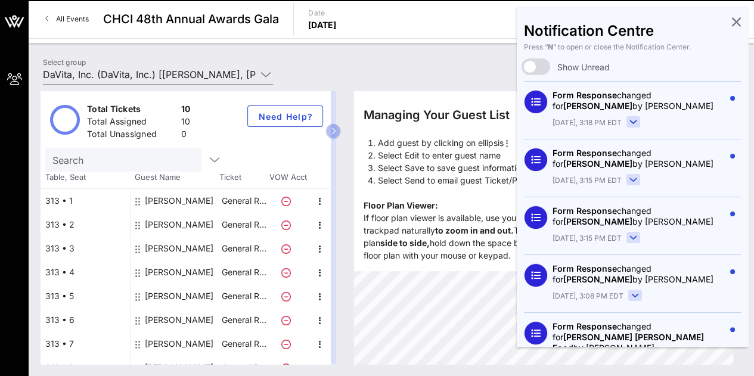
click at [628, 122] on rect at bounding box center [633, 122] width 13 height 11
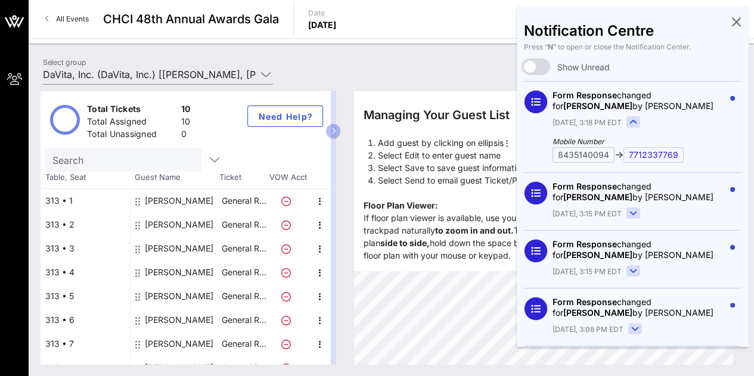
click at [631, 210] on rect at bounding box center [633, 213] width 13 height 11
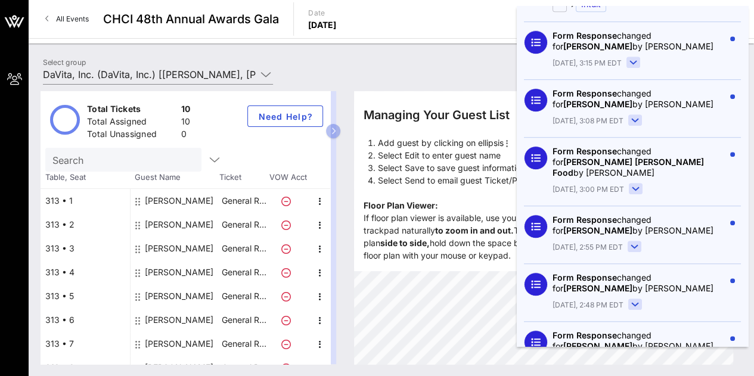
scroll to position [342, 0]
click at [633, 226] on div "Form Response changed for [PERSON_NAME] by [PERSON_NAME] [DATE], 2:55 PM EDT" at bounding box center [639, 234] width 172 height 39
click at [630, 241] on rect at bounding box center [634, 246] width 13 height 11
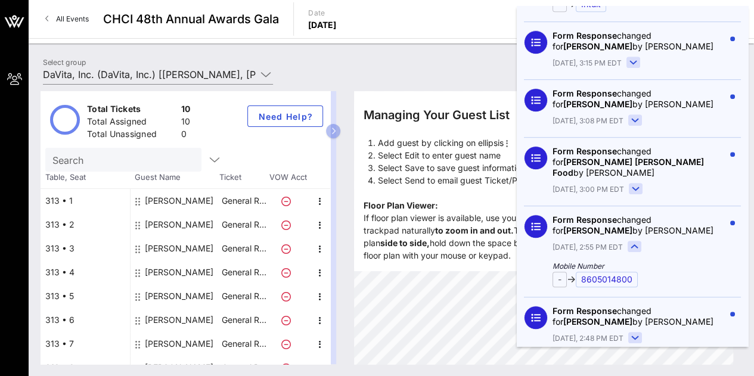
click at [629, 333] on rect at bounding box center [635, 338] width 13 height 11
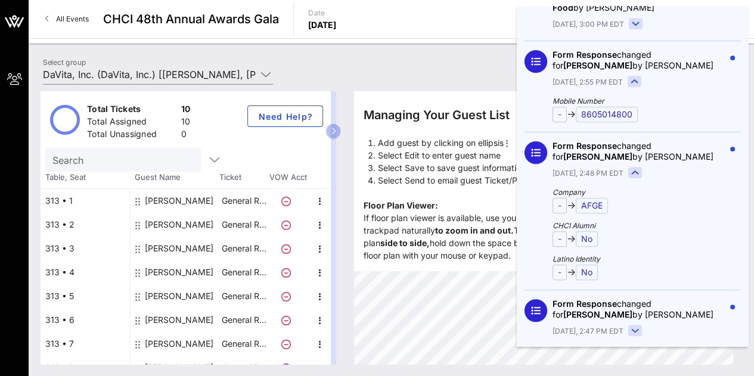
scroll to position [62, 0]
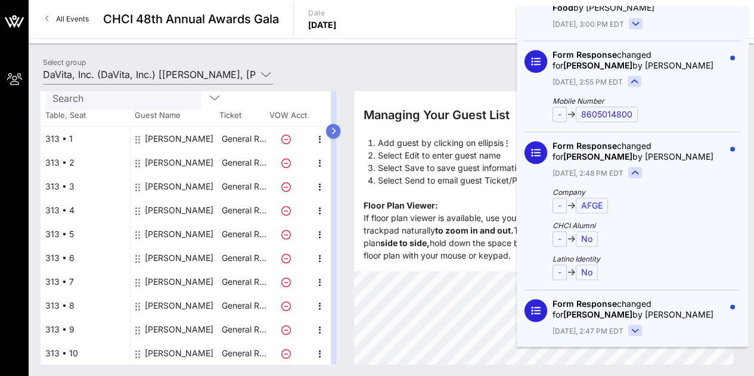
click at [336, 132] on icon "button" at bounding box center [333, 131] width 5 height 7
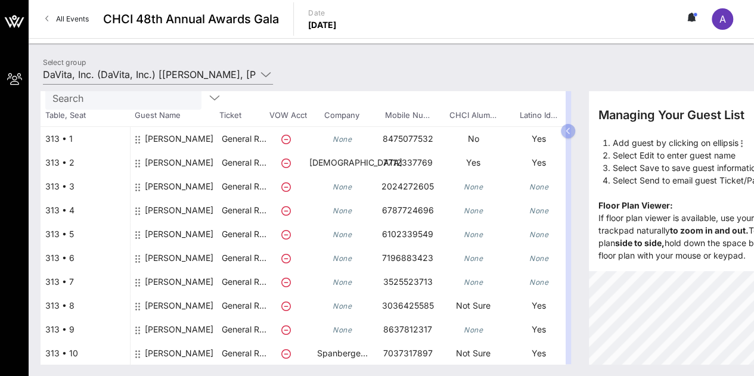
click at [710, 18] on div "All Events CHCI 48th Annual Awards Gala Date [DATE] A" at bounding box center [391, 19] width 725 height 38
click at [68, 13] on link "All Events" at bounding box center [67, 19] width 58 height 19
